Goal: Information Seeking & Learning: Learn about a topic

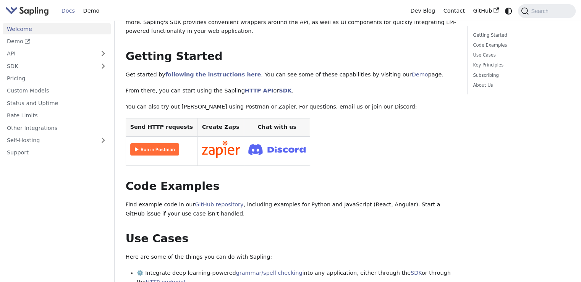
scroll to position [93, 0]
